Goal: Check status

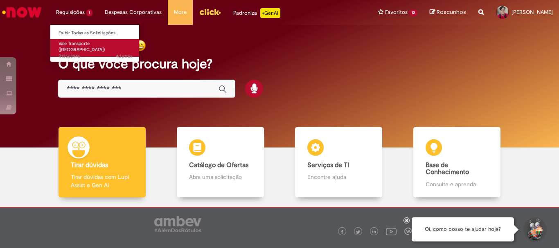
click at [68, 53] on span "4d atrás 4 dias atrás R13568946" at bounding box center [96, 56] width 74 height 7
click at [84, 45] on span "Vale Transporte ([GEOGRAPHIC_DATA])" at bounding box center [82, 47] width 46 height 13
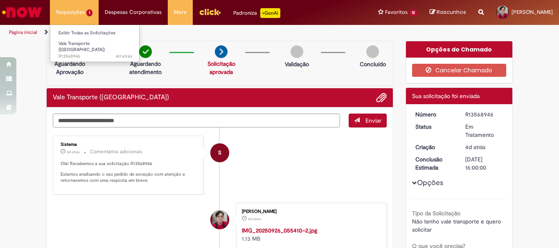
click at [88, 9] on li "Requisições 1 Exibir Todas as Solicitações Vale Transporte (VT) 4d atrás 4 dias…" at bounding box center [74, 12] width 49 height 25
click at [84, 12] on li "Requisições 1 Exibir Todas as Solicitações Vale Transporte (VT) 4d atrás 4 dias…" at bounding box center [74, 12] width 49 height 25
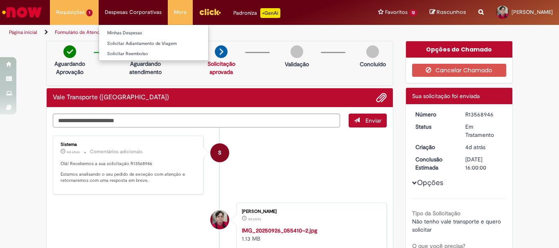
click at [113, 12] on li "Despesas Corporativas Minhas Despesas Solicitar Adiantamento de Viagem Solicita…" at bounding box center [133, 12] width 69 height 25
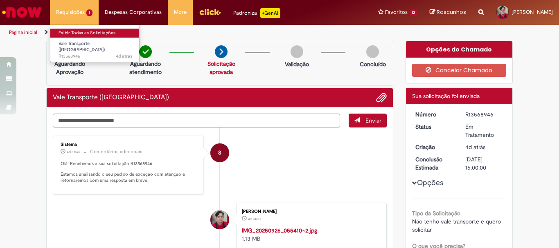
click at [92, 36] on link "Exibir Todas as Solicitações" at bounding box center [95, 33] width 90 height 9
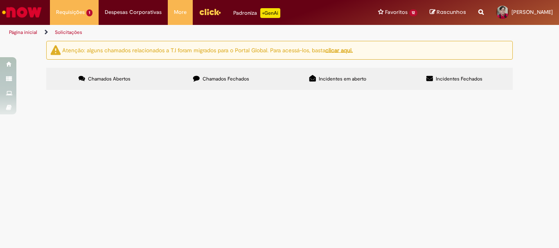
click at [341, 52] on u "clicar aqui." at bounding box center [338, 49] width 27 height 7
click at [0, 0] on span "Solicito por meio desse chamado o vale transporte em dinheiro, pra poder realiz…" at bounding box center [0, 0] width 0 height 0
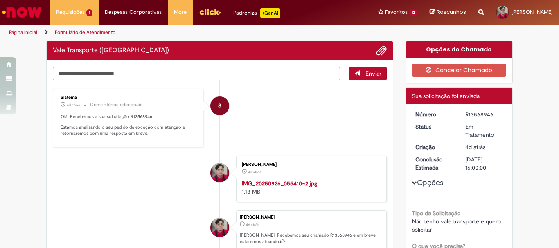
click at [101, 145] on div "Sistema 4d atrás 4 dias atrás Comentários adicionais Olá! Recebemos a sua solic…" at bounding box center [128, 118] width 146 height 54
